Goal: Transaction & Acquisition: Purchase product/service

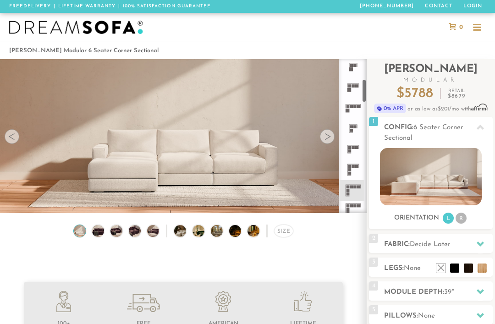
scroll to position [127, 0]
click at [354, 151] on icon at bounding box center [353, 148] width 21 height 21
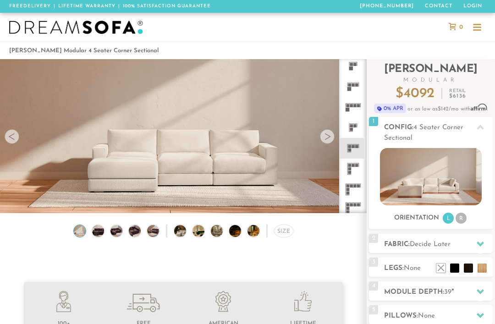
click at [478, 250] on div at bounding box center [480, 244] width 19 height 19
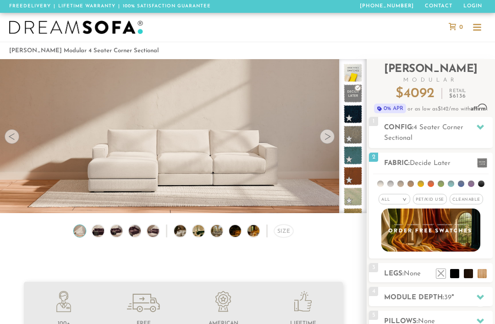
click at [427, 204] on span "Pet/Kid Use x" at bounding box center [430, 199] width 34 height 11
click at [477, 195] on span "Cleanable x" at bounding box center [469, 199] width 33 height 11
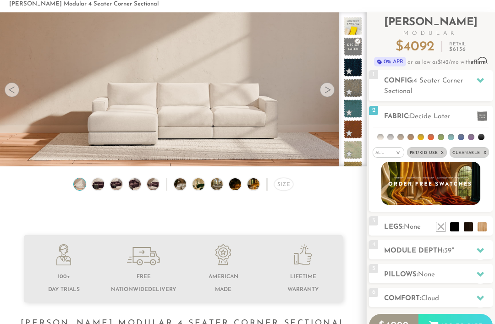
scroll to position [47, 0]
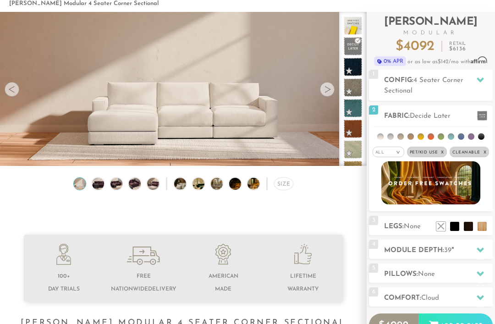
click at [479, 253] on icon at bounding box center [480, 249] width 7 height 7
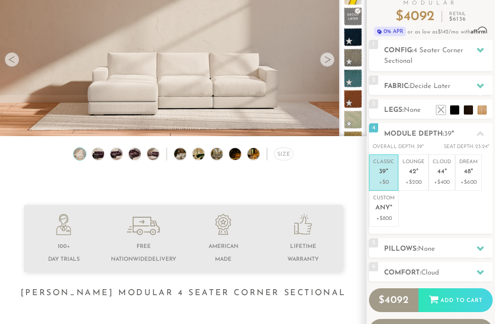
scroll to position [78, 0]
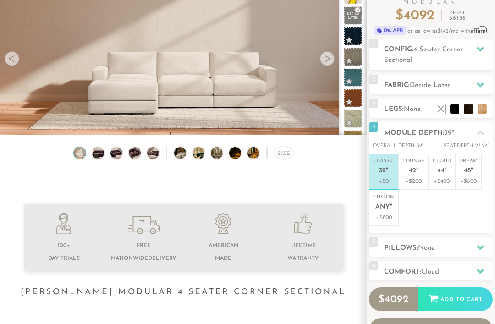
click at [483, 245] on icon at bounding box center [480, 247] width 7 height 5
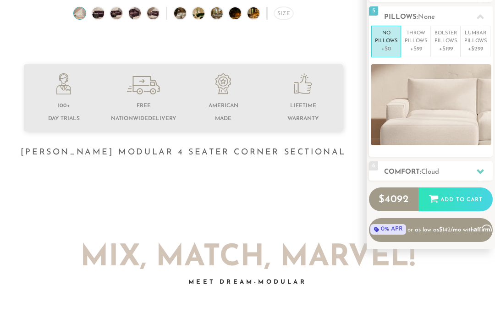
scroll to position [218, 0]
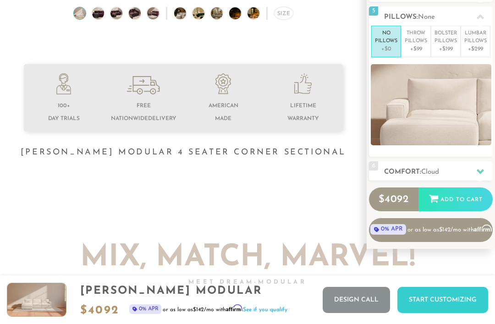
click at [478, 172] on icon at bounding box center [480, 171] width 7 height 7
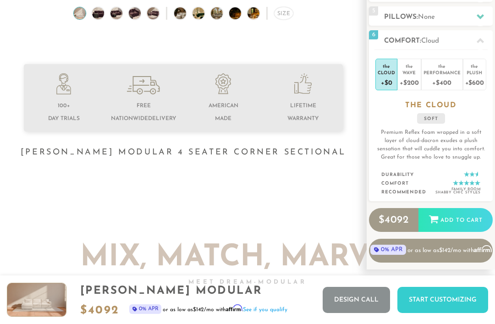
click at [438, 77] on div "+$400" at bounding box center [442, 82] width 37 height 13
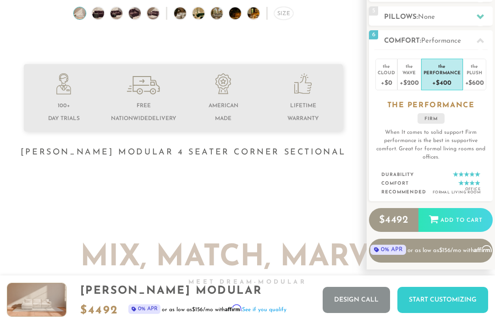
click at [418, 73] on div "Wave" at bounding box center [409, 72] width 19 height 6
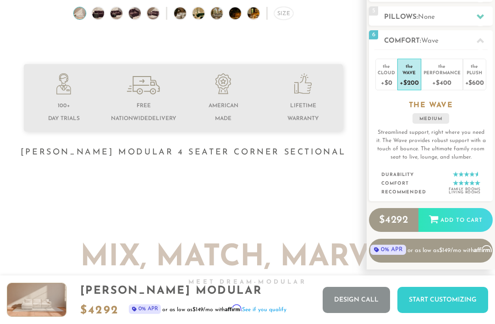
click at [390, 74] on div "Cloud" at bounding box center [386, 72] width 17 height 6
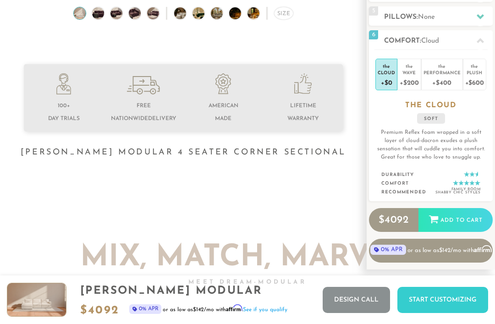
click at [415, 77] on div "+$200" at bounding box center [409, 82] width 19 height 13
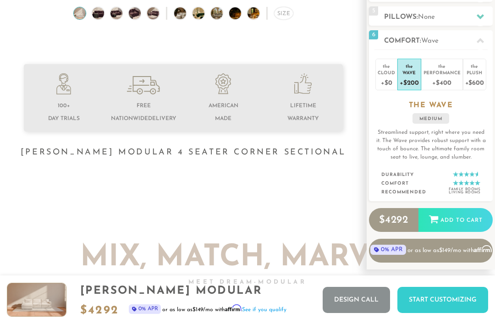
click at [473, 73] on div "Plush" at bounding box center [474, 72] width 19 height 6
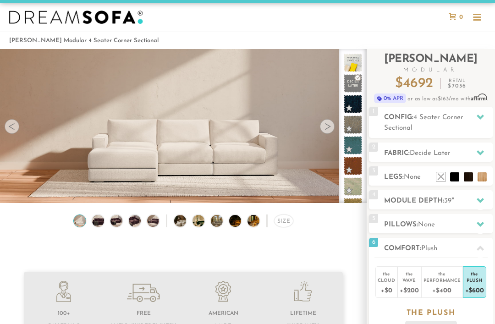
scroll to position [0, 0]
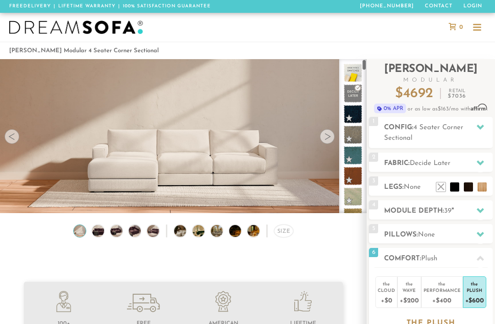
click at [354, 74] on span at bounding box center [353, 73] width 18 height 18
click at [348, 70] on span at bounding box center [353, 73] width 18 height 18
click at [360, 71] on span at bounding box center [353, 73] width 18 height 18
click at [481, 160] on icon at bounding box center [480, 162] width 7 height 7
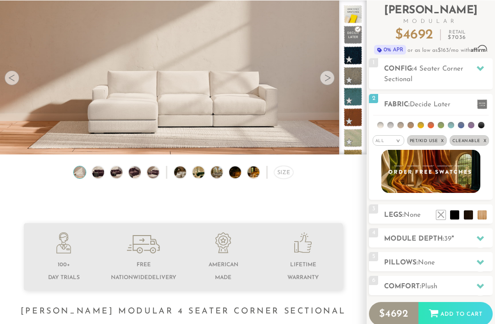
scroll to position [58, 0]
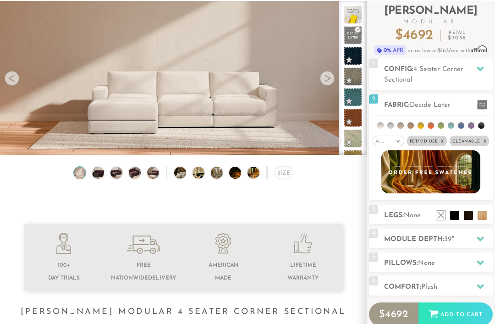
click at [397, 143] on em ">" at bounding box center [398, 141] width 7 height 5
click at [395, 207] on li "Durable" at bounding box center [389, 205] width 32 height 13
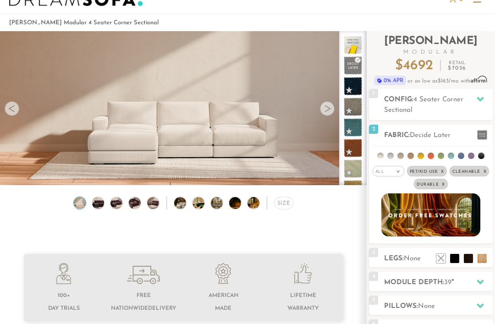
scroll to position [27, 0]
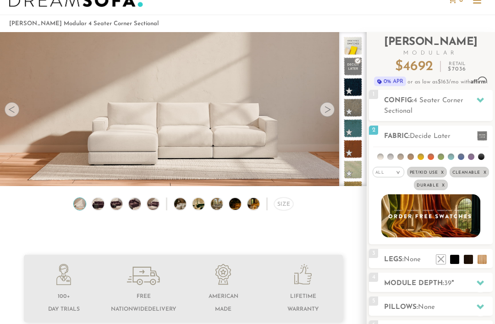
click at [483, 99] on icon at bounding box center [480, 100] width 7 height 5
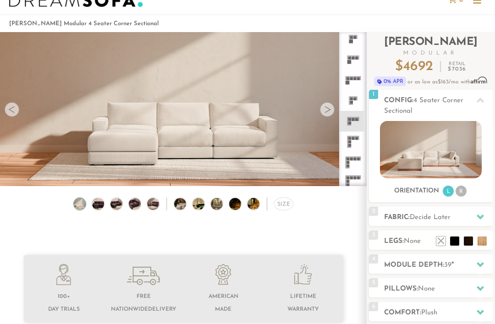
click at [354, 165] on icon at bounding box center [353, 162] width 21 height 21
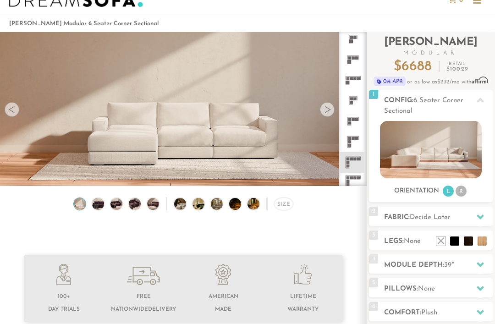
click at [354, 184] on icon at bounding box center [353, 183] width 21 height 21
click at [355, 140] on icon at bounding box center [353, 142] width 21 height 21
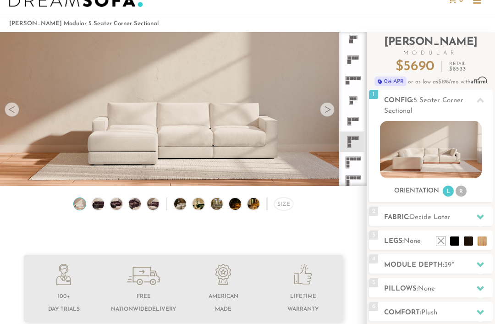
click at [353, 167] on icon at bounding box center [353, 162] width 21 height 21
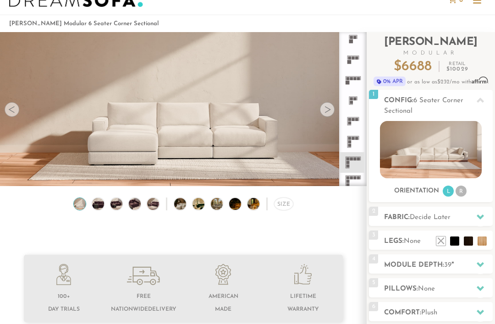
click at [463, 192] on li "R" at bounding box center [461, 191] width 11 height 11
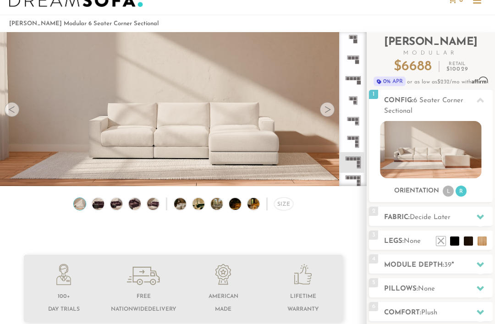
click at [449, 188] on li "L" at bounding box center [448, 191] width 11 height 11
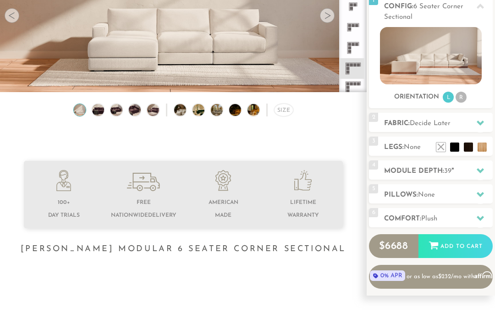
scroll to position [127, 0]
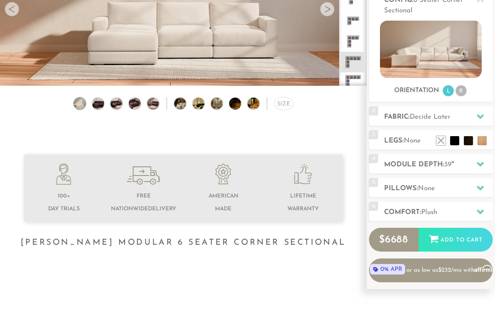
click at [477, 211] on icon at bounding box center [480, 212] width 7 height 7
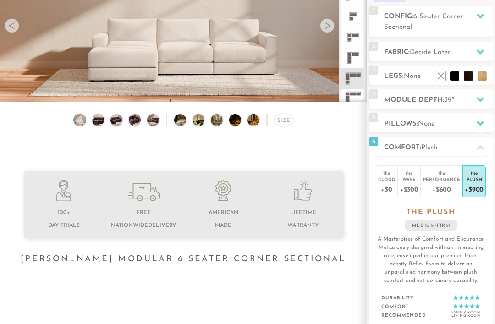
scroll to position [110, 0]
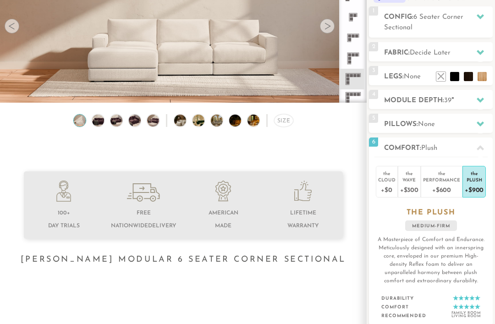
click at [390, 185] on div "+$0" at bounding box center [386, 189] width 17 height 13
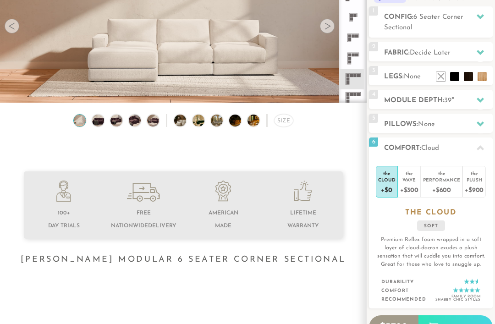
click at [414, 187] on div "+$300" at bounding box center [409, 189] width 18 height 13
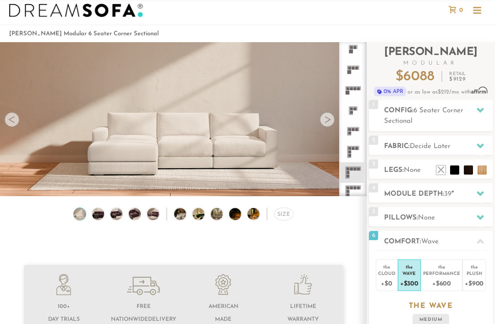
click at [481, 143] on icon at bounding box center [480, 146] width 7 height 7
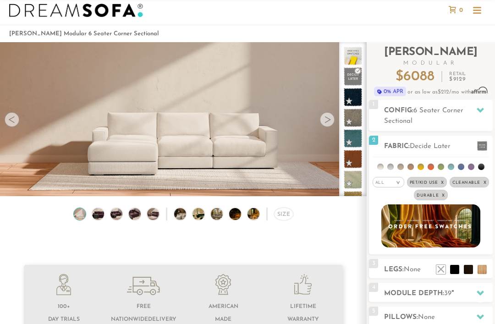
scroll to position [29, 0]
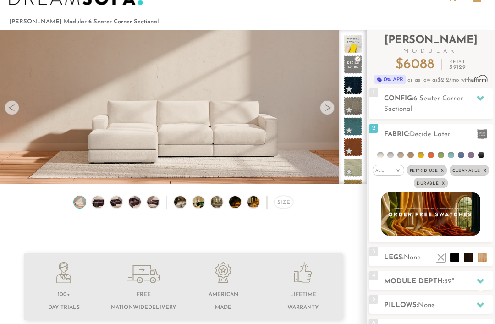
click at [453, 218] on img at bounding box center [430, 214] width 99 height 43
click at [488, 131] on div at bounding box center [480, 134] width 19 height 19
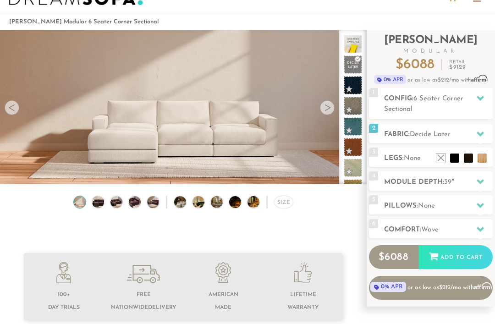
click at [480, 131] on icon at bounding box center [480, 133] width 7 height 7
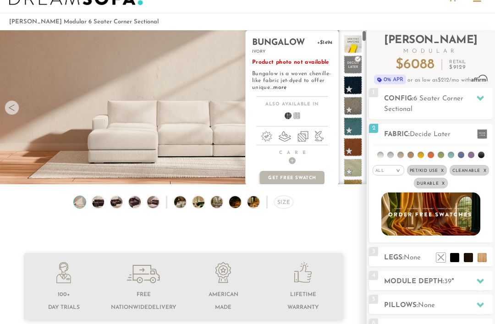
scroll to position [0, 0]
click at [350, 44] on span at bounding box center [353, 44] width 18 height 18
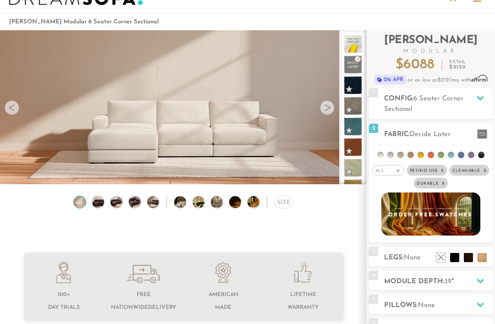
click at [488, 133] on div at bounding box center [480, 134] width 19 height 19
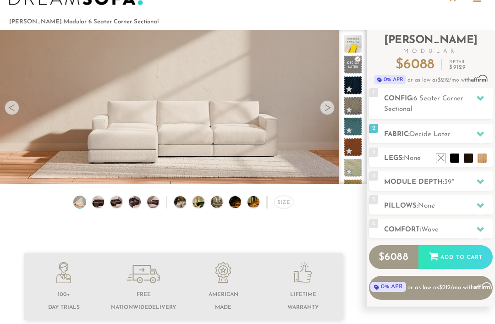
click at [485, 130] on div at bounding box center [480, 134] width 19 height 19
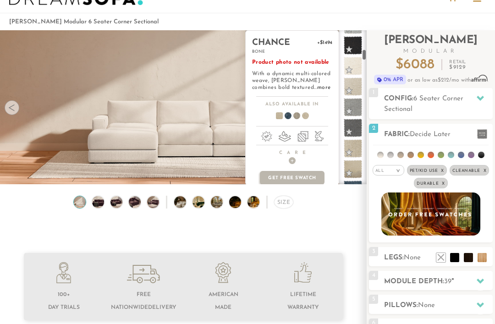
scroll to position [472, 0]
click at [357, 108] on span at bounding box center [353, 108] width 18 height 18
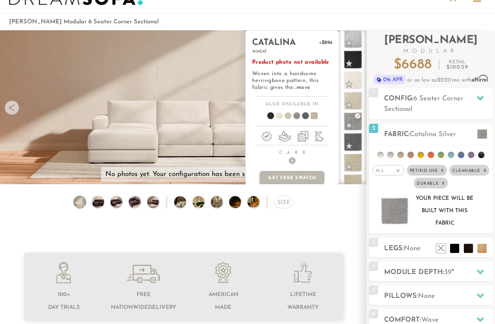
scroll to position [474, 0]
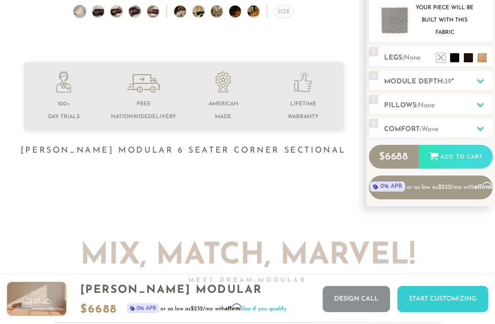
scroll to position [220, 0]
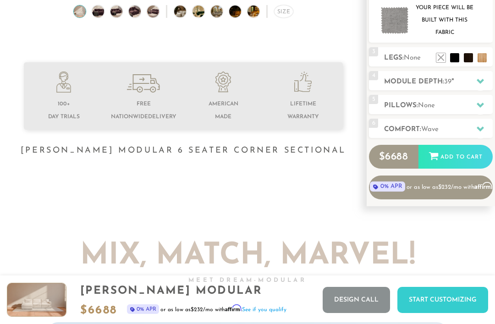
click at [458, 160] on div "Add to Cart" at bounding box center [456, 157] width 74 height 25
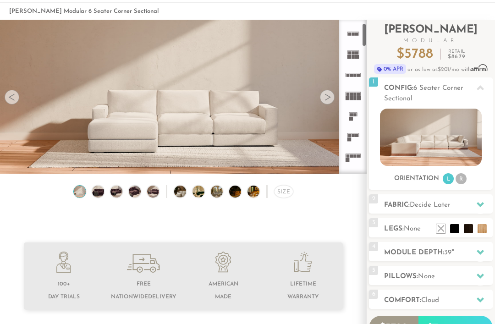
scroll to position [43, 0]
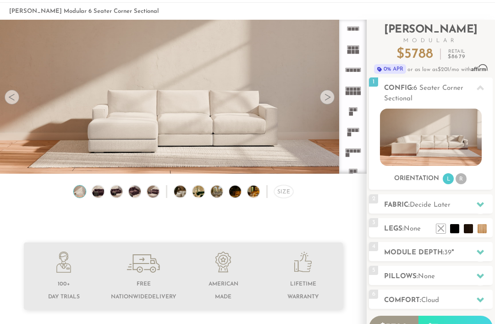
click at [354, 153] on icon at bounding box center [353, 152] width 21 height 21
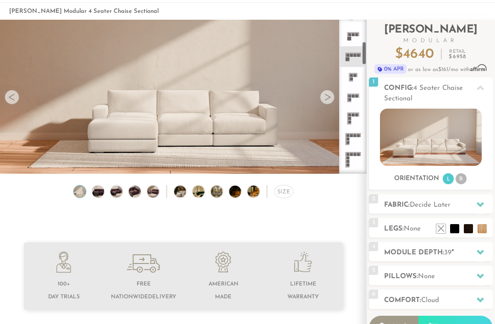
scroll to position [129, 0]
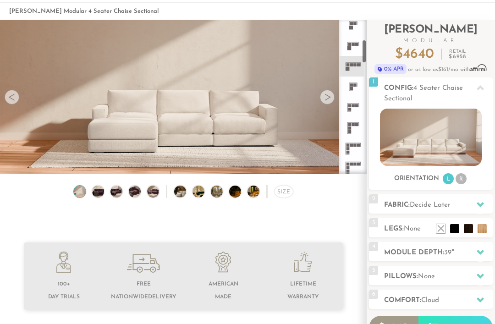
click at [359, 109] on icon at bounding box center [353, 107] width 21 height 21
click at [348, 129] on icon at bounding box center [353, 128] width 21 height 21
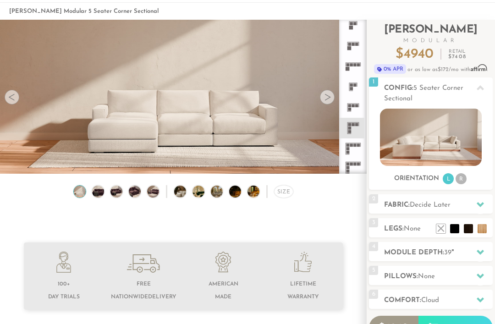
click at [354, 151] on icon at bounding box center [353, 148] width 21 height 21
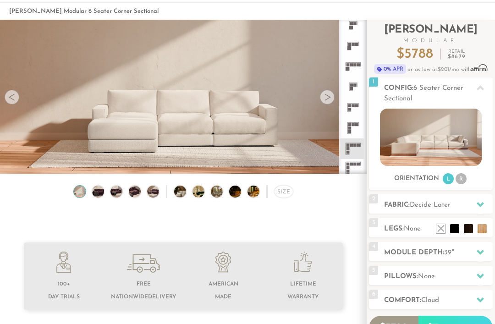
click at [356, 126] on rect at bounding box center [356, 124] width 3 height 3
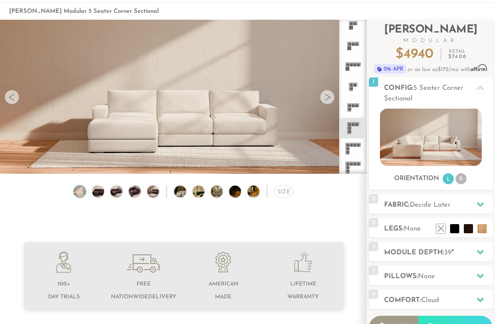
click at [476, 199] on div at bounding box center [480, 204] width 19 height 19
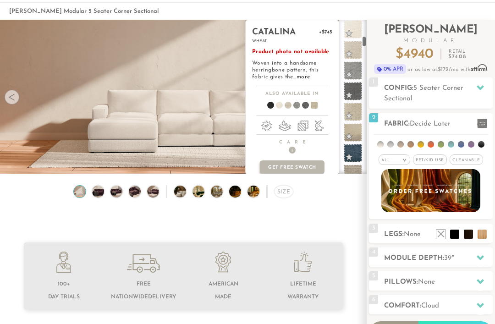
scroll to position [500, 0]
click at [351, 69] on span at bounding box center [353, 70] width 18 height 18
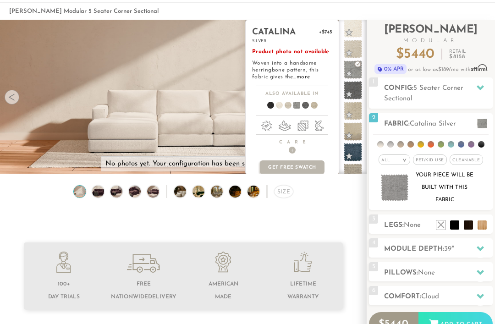
click at [403, 224] on h2 "Legs: None" at bounding box center [438, 225] width 109 height 11
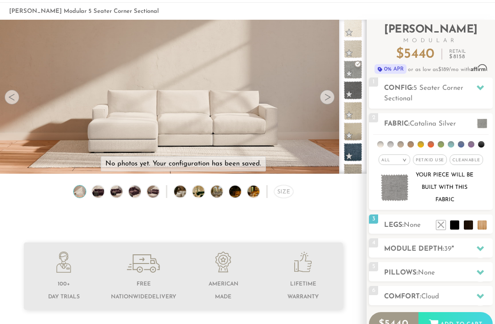
click at [424, 226] on h2 "Legs: None" at bounding box center [438, 225] width 109 height 11
click at [464, 226] on li at bounding box center [468, 225] width 9 height 9
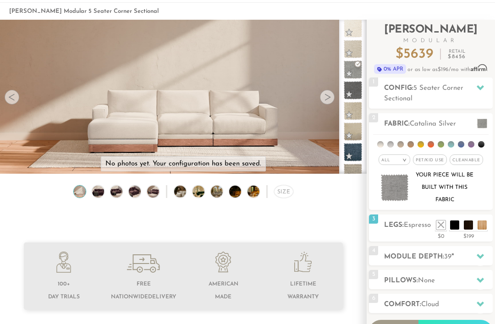
click at [474, 226] on ul at bounding box center [461, 223] width 55 height 14
click at [470, 228] on li at bounding box center [468, 225] width 9 height 9
click at [396, 231] on h2 "Legs: Espresso" at bounding box center [438, 225] width 109 height 11
click at [401, 232] on div "3 Legs: Espresso $0 $199 Nailheads:" at bounding box center [431, 228] width 124 height 27
click at [455, 227] on li at bounding box center [454, 225] width 9 height 9
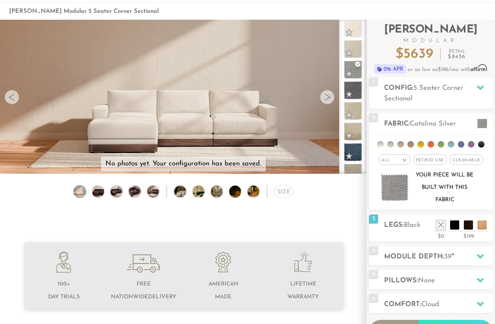
click at [468, 223] on li at bounding box center [468, 225] width 9 height 9
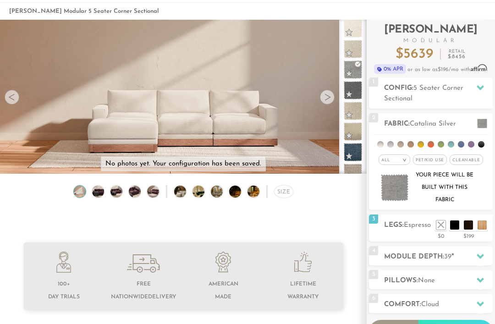
click at [481, 229] on li at bounding box center [482, 225] width 9 height 9
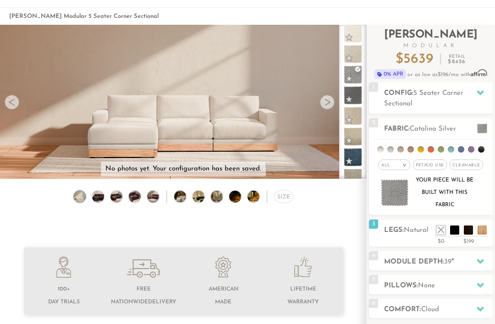
scroll to position [34, 0]
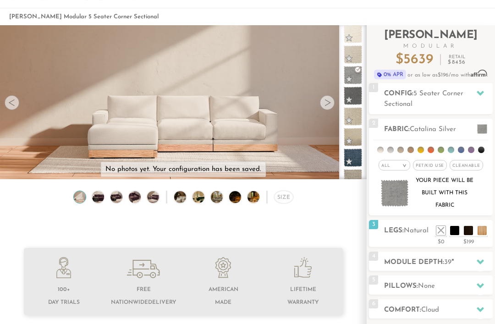
click at [458, 230] on li at bounding box center [454, 230] width 9 height 9
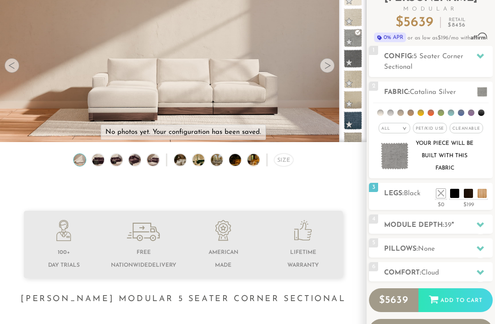
scroll to position [71, 0]
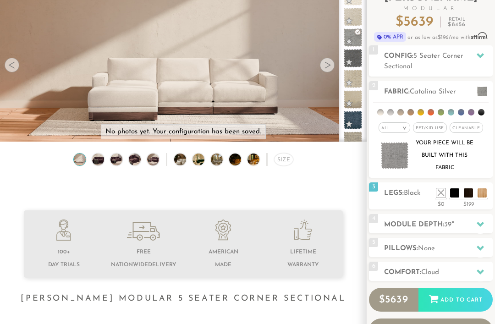
click at [482, 252] on icon at bounding box center [480, 248] width 7 height 7
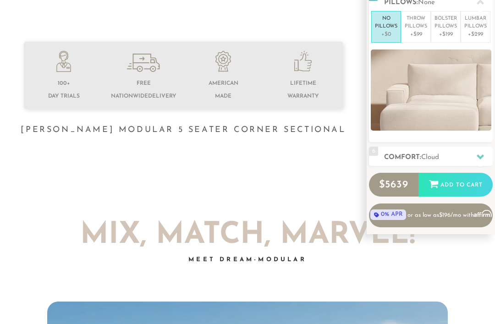
scroll to position [240, 0]
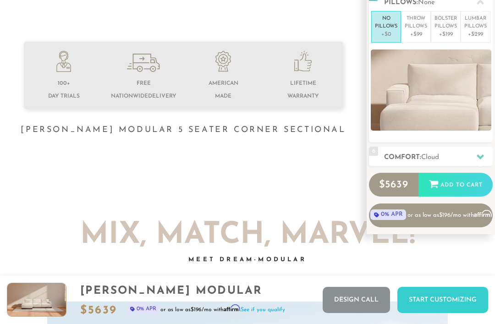
click at [480, 154] on icon at bounding box center [480, 156] width 7 height 7
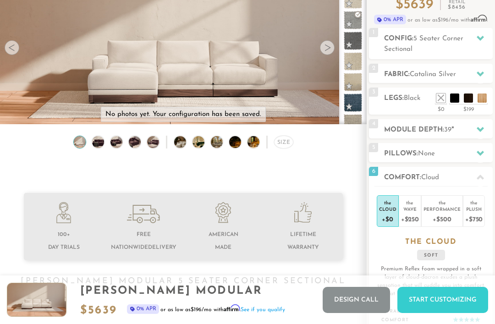
scroll to position [88, 0]
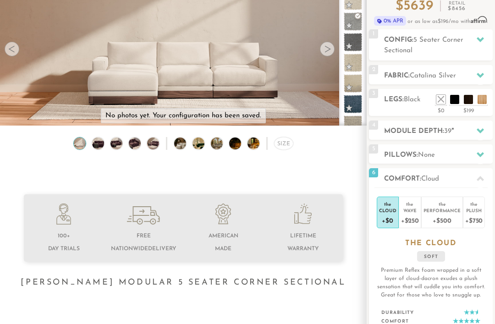
click at [478, 212] on div "Plush" at bounding box center [473, 210] width 17 height 6
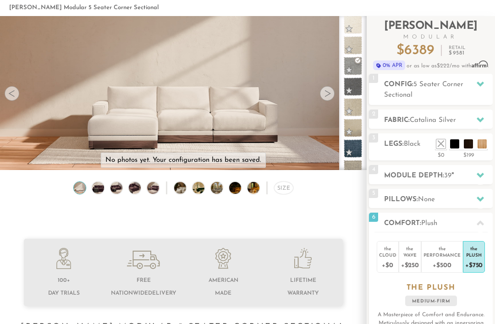
scroll to position [42, 0]
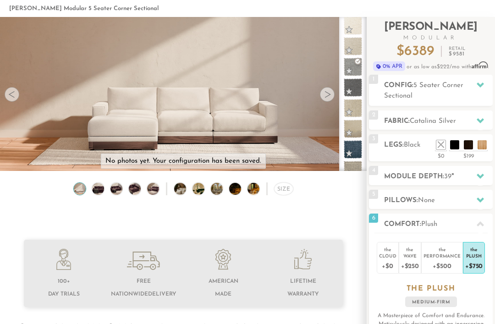
click at [418, 263] on div "+$250" at bounding box center [410, 265] width 18 height 13
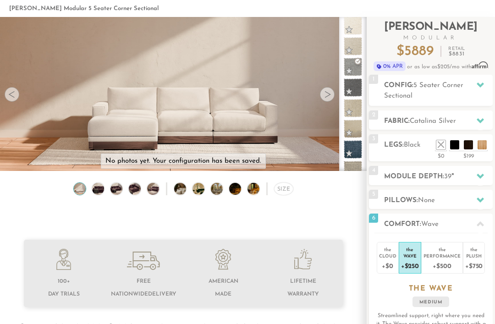
click at [448, 256] on div "Performance" at bounding box center [442, 256] width 37 height 6
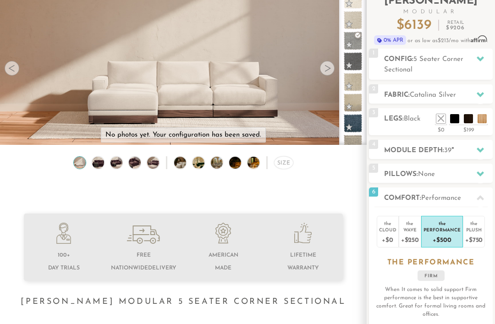
scroll to position [68, 0]
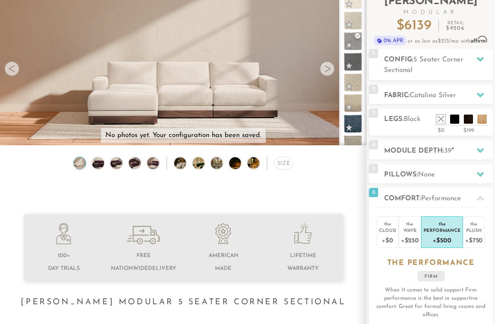
click at [475, 231] on div "Plush" at bounding box center [473, 230] width 17 height 6
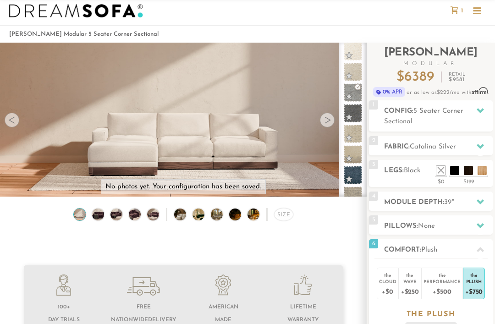
scroll to position [0, 0]
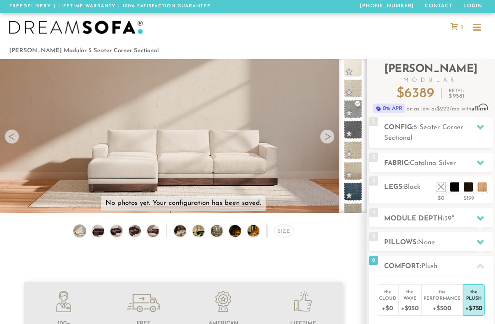
click at [482, 127] on icon at bounding box center [480, 127] width 7 height 5
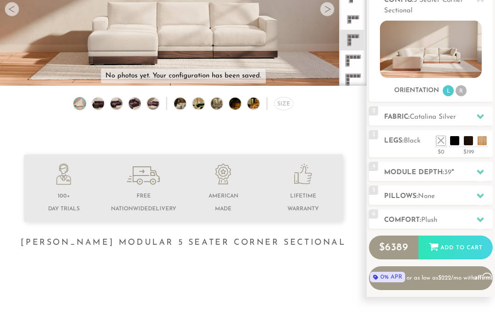
scroll to position [170, 0]
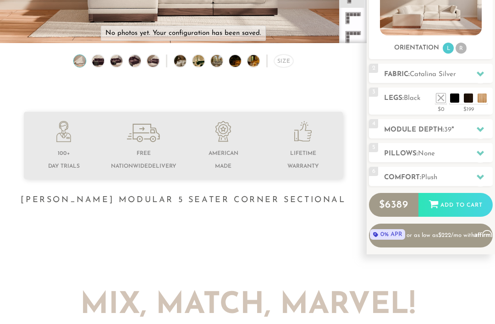
click at [472, 209] on div "Add to Cart" at bounding box center [456, 205] width 74 height 25
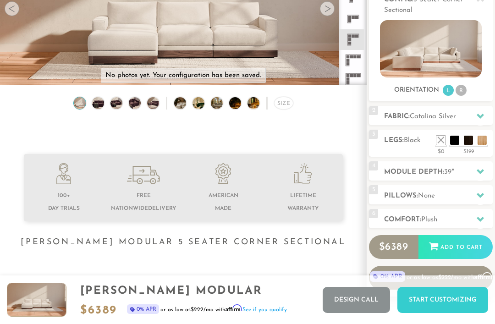
scroll to position [0, 0]
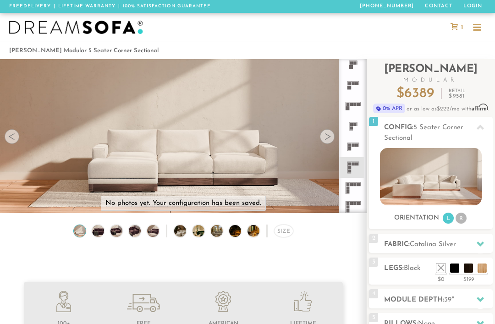
click at [454, 26] on icon at bounding box center [454, 26] width 7 height 7
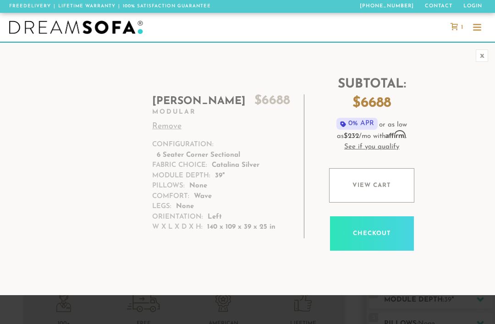
click at [207, 193] on p "Wave" at bounding box center [203, 197] width 18 height 11
click at [187, 108] on h2 "Landon $ 6688" at bounding box center [221, 101] width 138 height 14
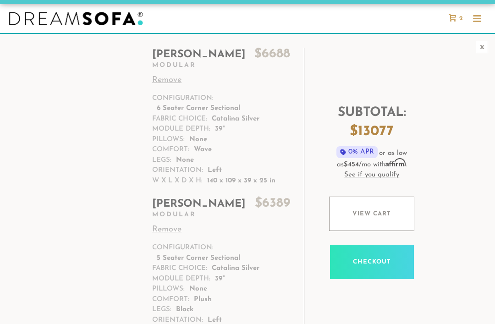
scroll to position [9, 0]
click at [166, 81] on link "Remove" at bounding box center [221, 80] width 138 height 12
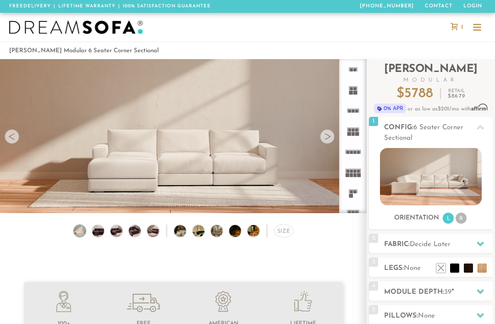
scroll to position [9095, 495]
click at [481, 241] on icon at bounding box center [480, 243] width 7 height 7
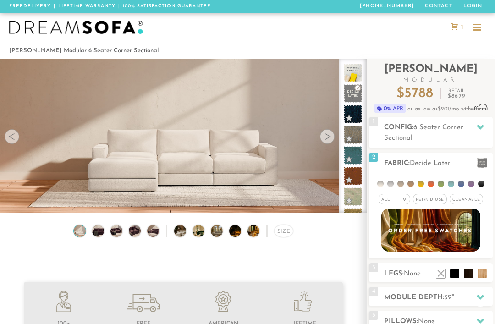
click at [479, 127] on icon at bounding box center [480, 127] width 7 height 5
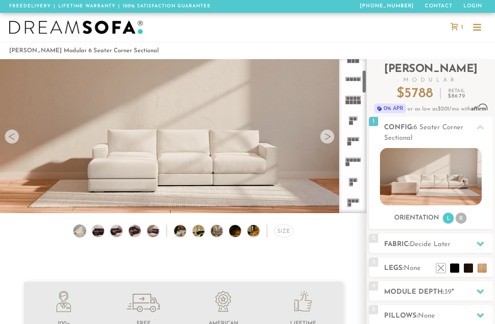
scroll to position [73, 0]
click at [354, 204] on icon at bounding box center [353, 202] width 21 height 21
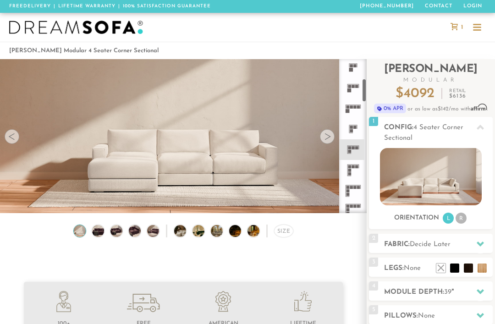
scroll to position [126, 0]
click at [352, 193] on icon at bounding box center [353, 191] width 21 height 21
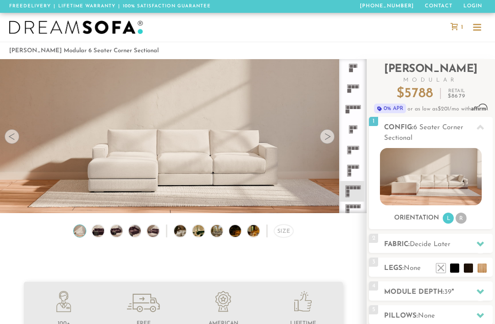
click at [353, 173] on icon at bounding box center [353, 170] width 21 height 21
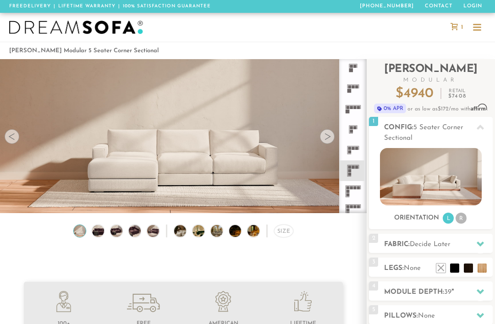
click at [474, 245] on div at bounding box center [480, 244] width 19 height 19
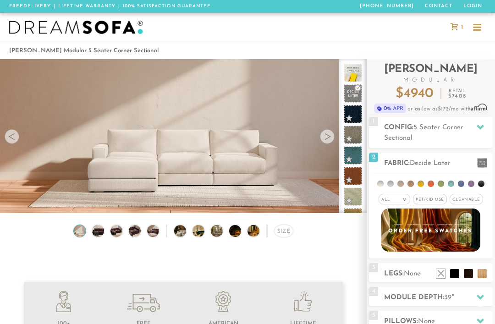
click at [480, 244] on img at bounding box center [430, 230] width 99 height 43
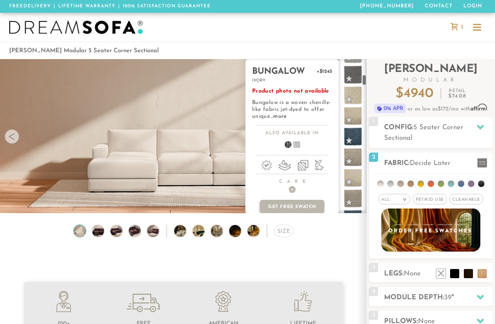
scroll to position [569, 0]
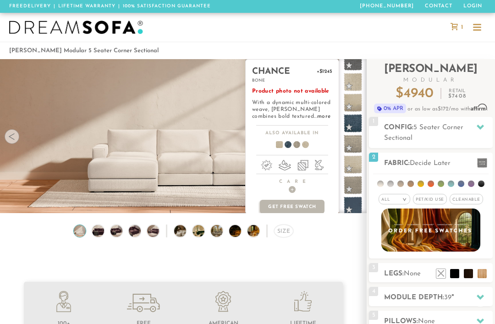
click at [354, 94] on span at bounding box center [353, 103] width 18 height 18
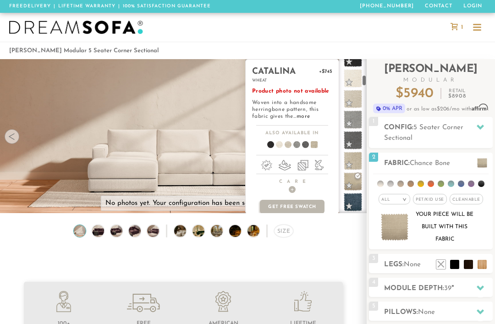
scroll to position [489, 0]
click at [358, 124] on span at bounding box center [353, 120] width 18 height 18
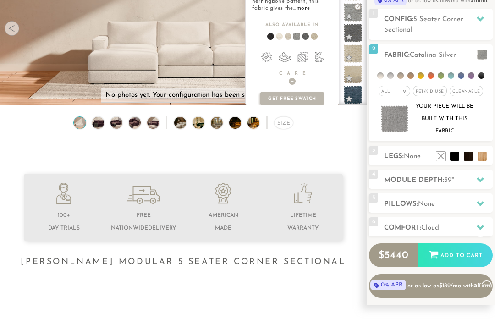
scroll to position [108, 0]
click at [483, 228] on icon at bounding box center [480, 227] width 7 height 5
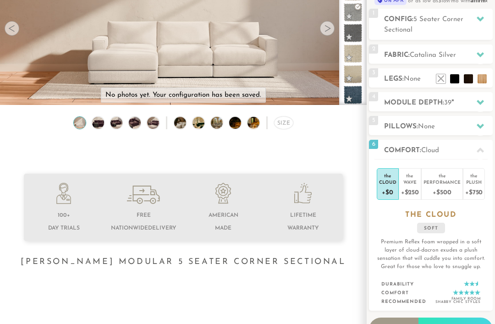
click at [477, 185] on div "Plush" at bounding box center [473, 182] width 17 height 6
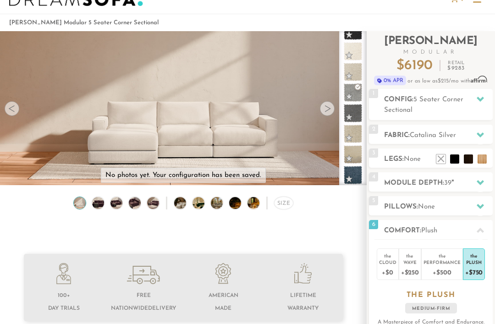
scroll to position [28, 0]
click at [481, 159] on li at bounding box center [482, 159] width 9 height 9
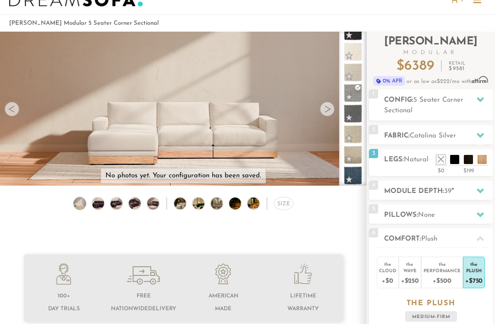
click at [388, 50] on span "Modular" at bounding box center [431, 53] width 124 height 6
click at [466, 160] on li at bounding box center [468, 159] width 9 height 9
click at [485, 155] on li at bounding box center [482, 159] width 9 height 9
click at [413, 144] on div "2 Fabric: Catalina Silver" at bounding box center [431, 134] width 124 height 19
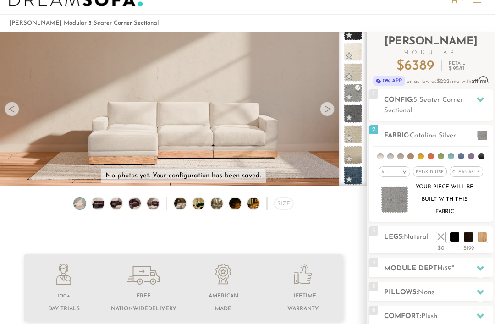
click at [467, 238] on li at bounding box center [468, 236] width 9 height 9
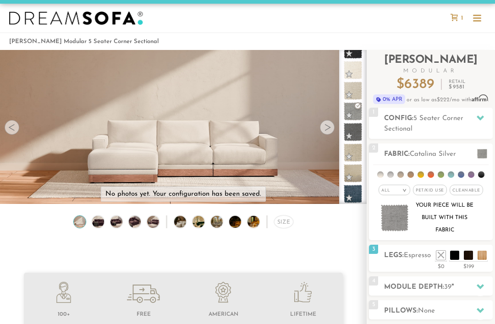
scroll to position [0, 0]
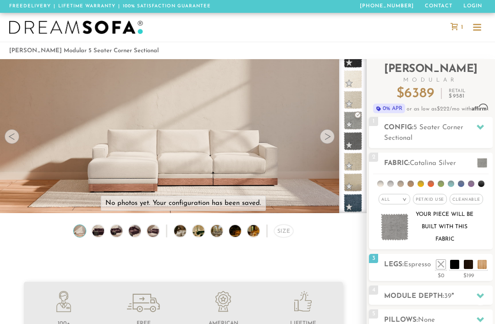
click at [459, 25] on span "1" at bounding box center [461, 27] width 4 height 6
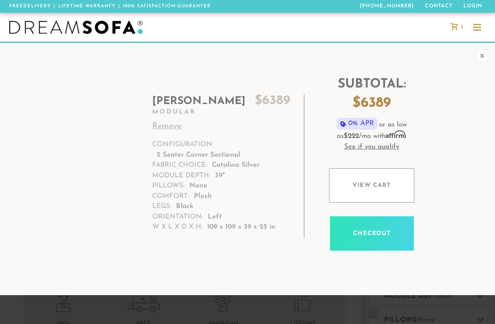
click at [392, 184] on link "View cart" at bounding box center [371, 185] width 85 height 34
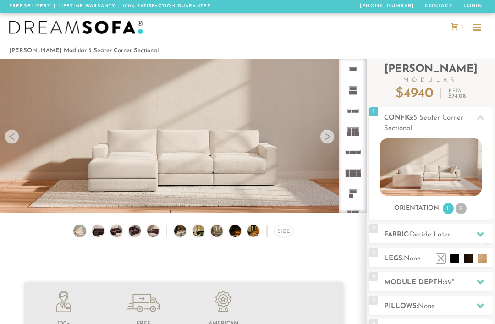
click at [481, 232] on div "Introducing Landon Modular $ 4940 Retail $ 7408 $ 4940 Retail $ 7408 Orders Typ…" at bounding box center [431, 229] width 124 height 341
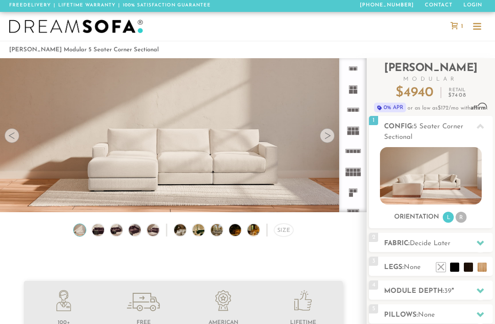
click at [481, 240] on icon at bounding box center [480, 242] width 7 height 7
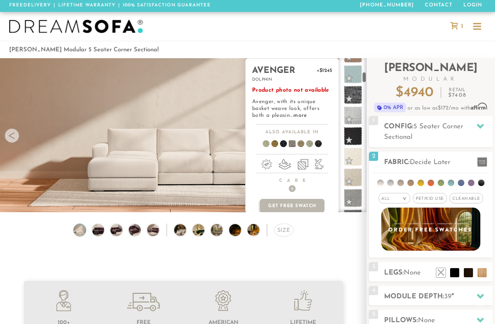
scroll to position [411, 0]
click at [356, 199] on span at bounding box center [353, 197] width 18 height 18
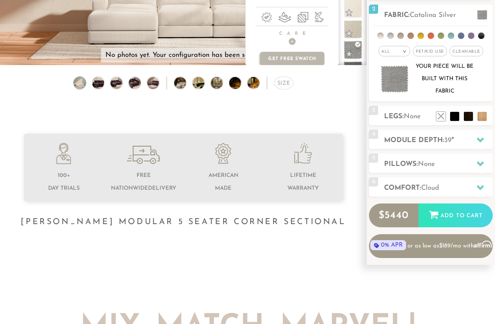
scroll to position [148, 0]
click at [481, 186] on icon at bounding box center [480, 187] width 7 height 7
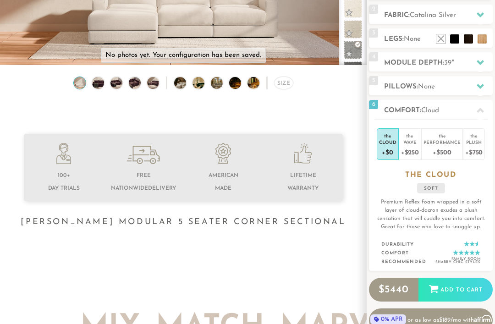
click at [480, 145] on div "Plush" at bounding box center [473, 142] width 17 height 6
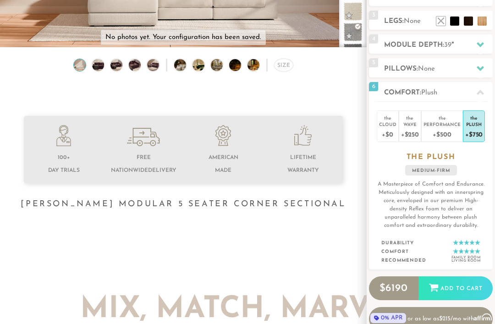
scroll to position [167, 0]
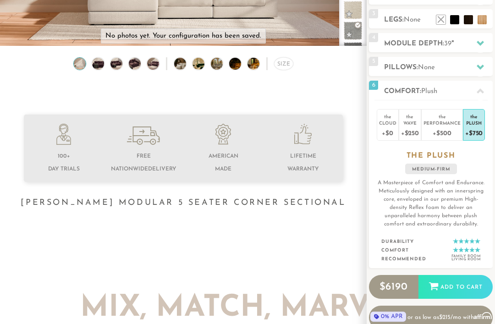
click at [465, 287] on div "Add to Cart" at bounding box center [456, 287] width 74 height 25
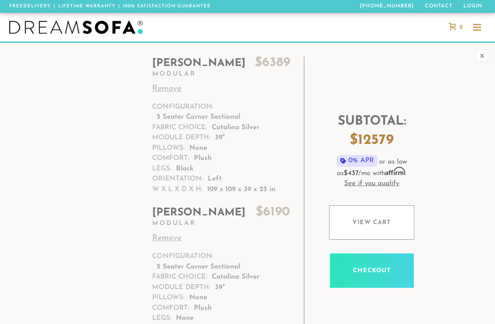
click at [167, 91] on link "Remove" at bounding box center [221, 89] width 138 height 12
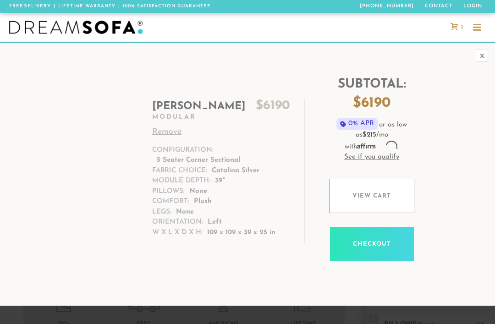
click at [97, 30] on img at bounding box center [76, 28] width 134 height 14
